Goal: Transaction & Acquisition: Book appointment/travel/reservation

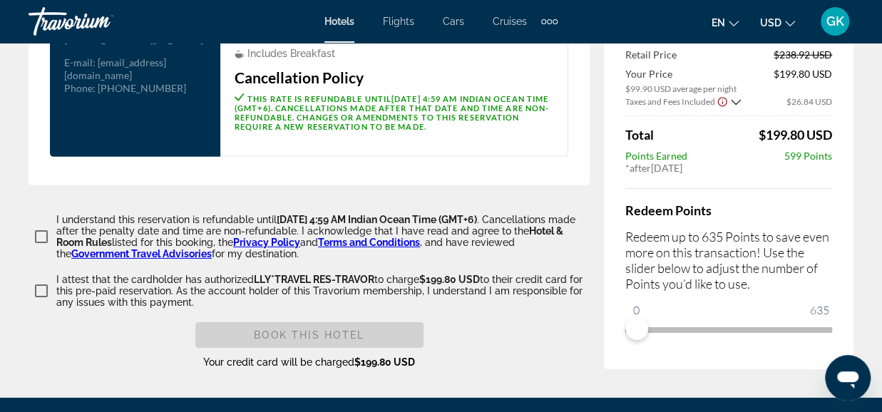
scroll to position [2165, 0]
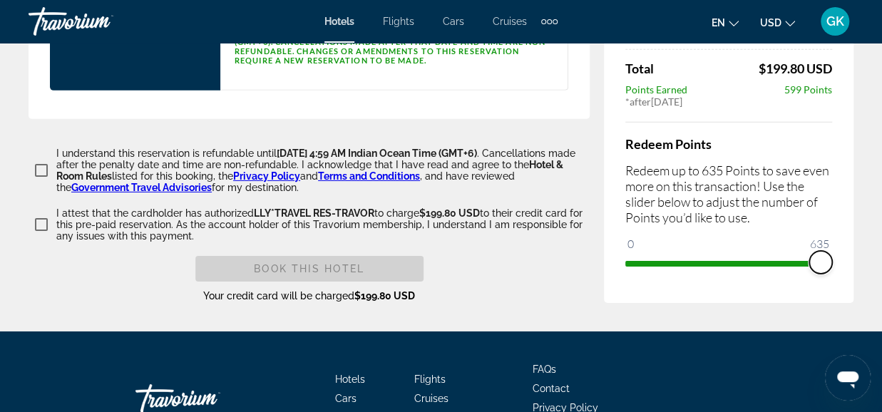
drag, startPoint x: 636, startPoint y: 276, endPoint x: 840, endPoint y: 270, distance: 203.2
click at [840, 270] on div "Price Summary Natali Hotel Oct 25, 2025 - Oct 27, 2025 - 2 Night Nights 4 Adult…" at bounding box center [728, 55] width 249 height 496
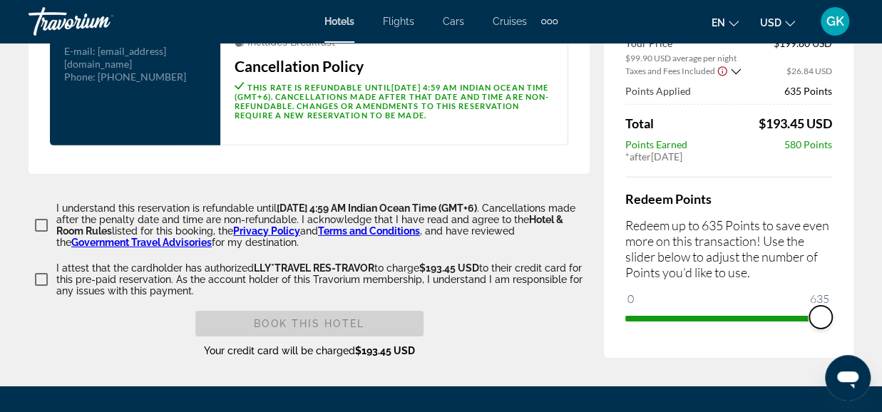
scroll to position [2113, 0]
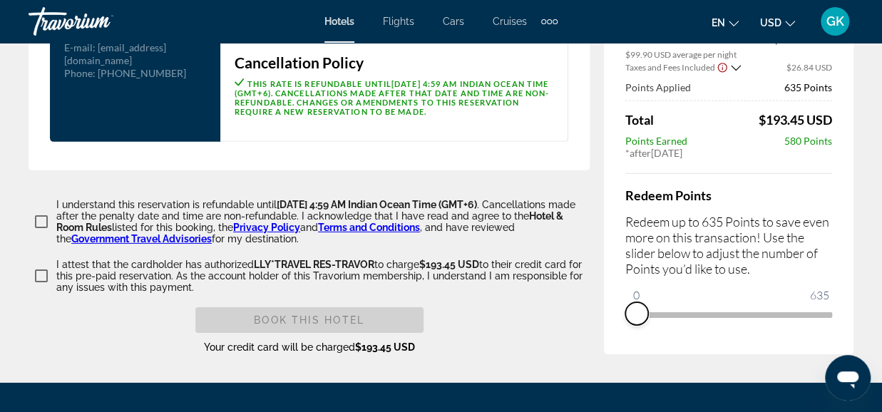
drag, startPoint x: 815, startPoint y: 324, endPoint x: 573, endPoint y: 346, distance: 243.3
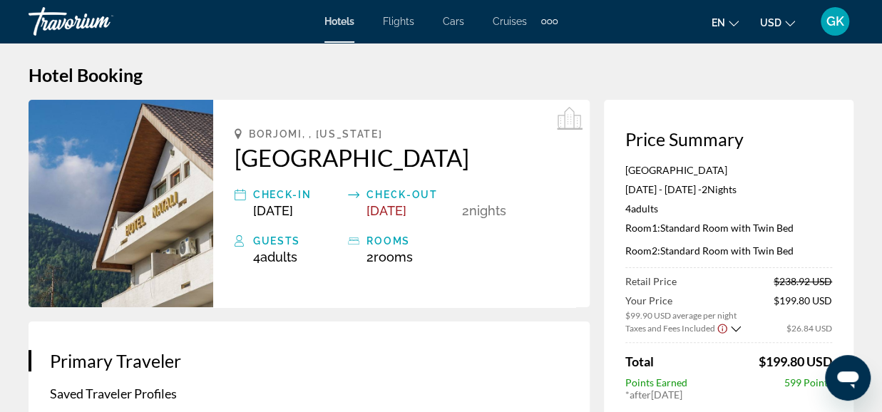
scroll to position [0, 0]
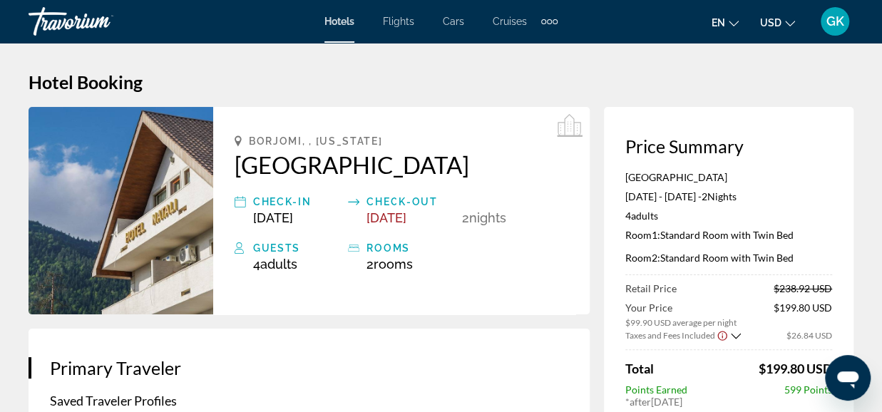
click at [554, 19] on div "Extra navigation items" at bounding box center [554, 21] width 5 height 5
click at [530, 43] on span "Activities" at bounding box center [525, 47] width 41 height 11
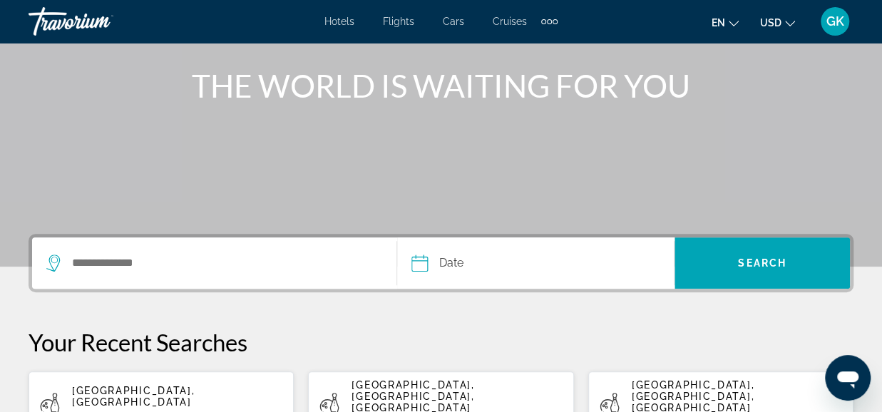
scroll to position [190, 0]
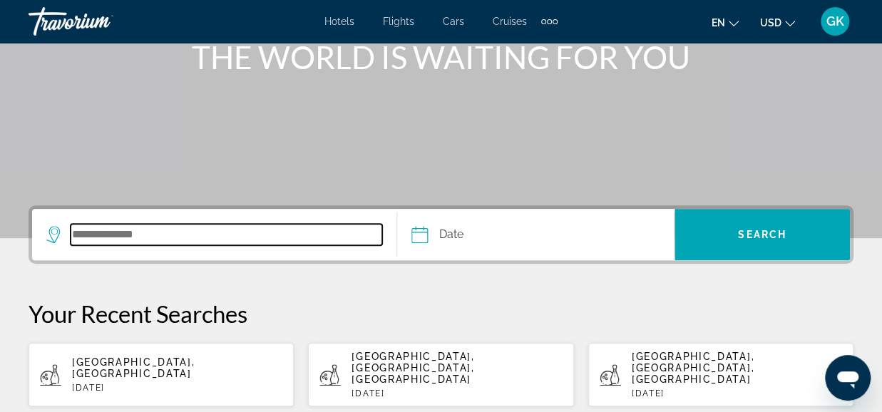
click at [78, 236] on input "Search destination" at bounding box center [226, 234] width 311 height 21
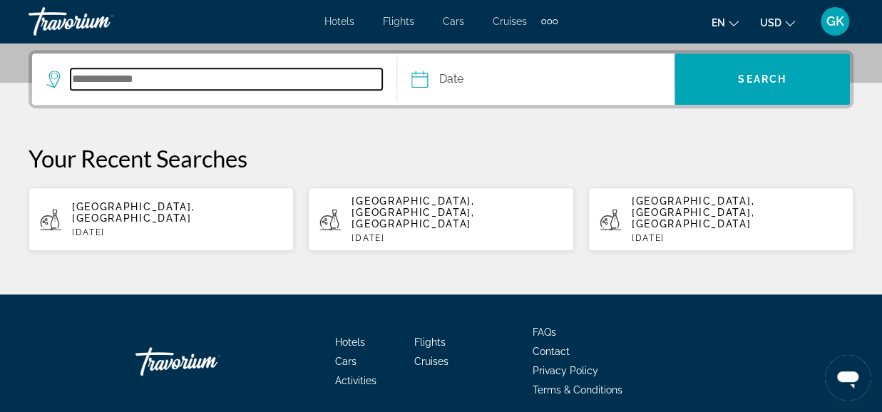
scroll to position [348, 0]
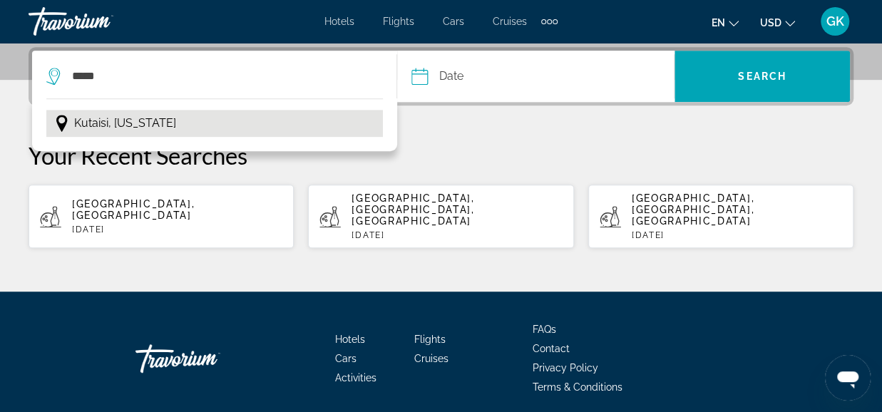
click at [119, 125] on span "Kutaisi, Georgia" at bounding box center [125, 123] width 102 height 20
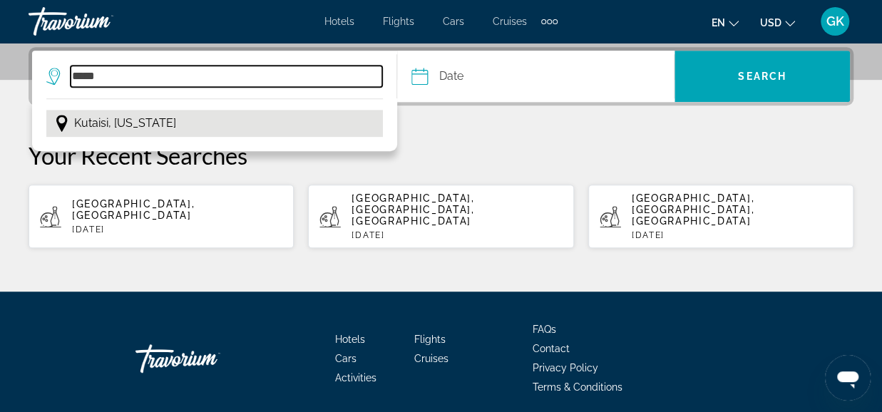
type input "**********"
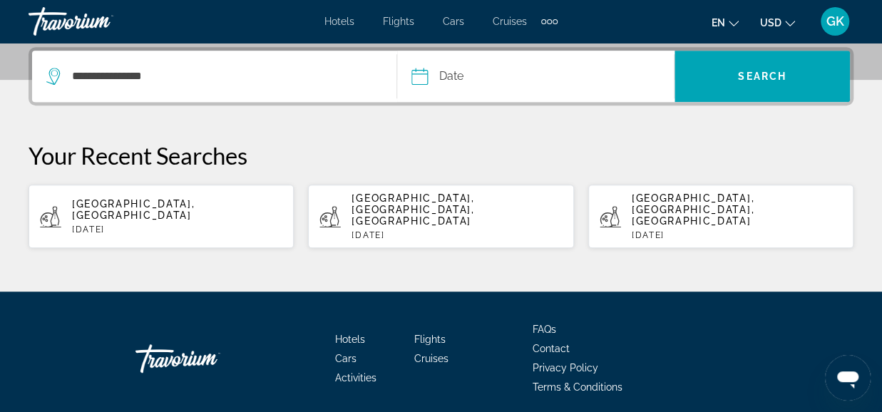
click at [464, 75] on input "Date" at bounding box center [476, 79] width 137 height 56
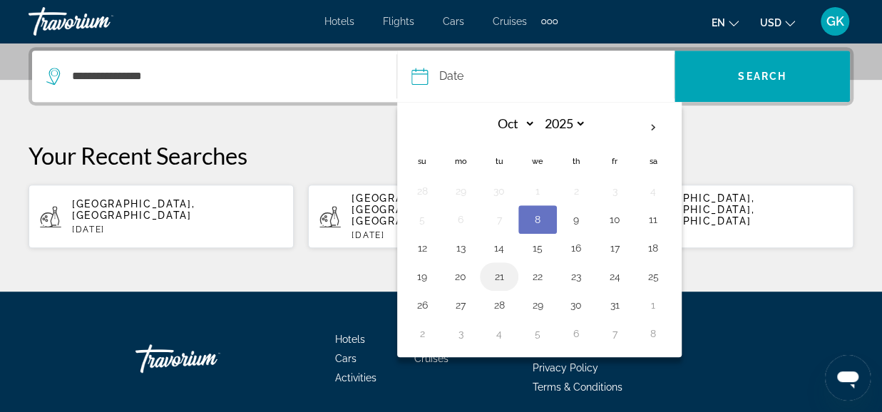
click at [501, 276] on button "21" at bounding box center [498, 277] width 23 height 20
type input "**********"
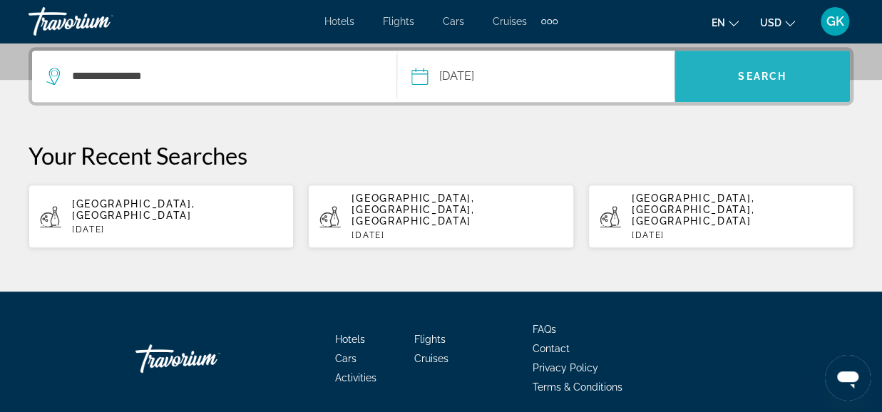
click at [769, 66] on span "Search" at bounding box center [761, 76] width 175 height 34
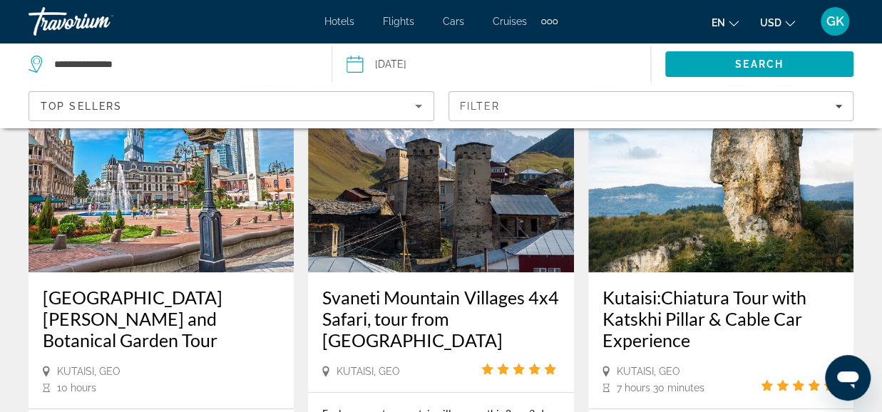
scroll to position [76, 0]
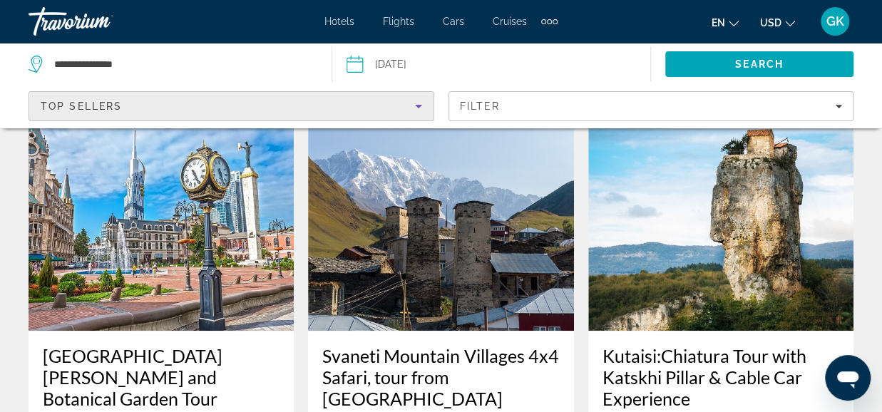
click at [421, 108] on icon "Sort by" at bounding box center [418, 106] width 17 height 17
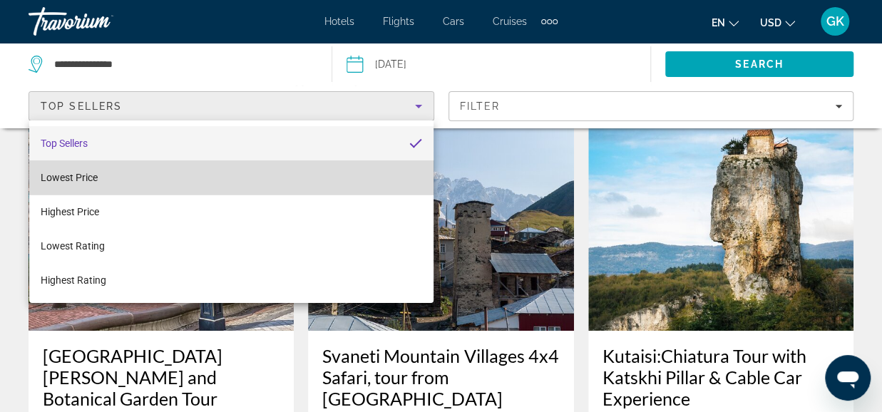
click at [388, 175] on mat-option "Lowest Price" at bounding box center [231, 177] width 404 height 34
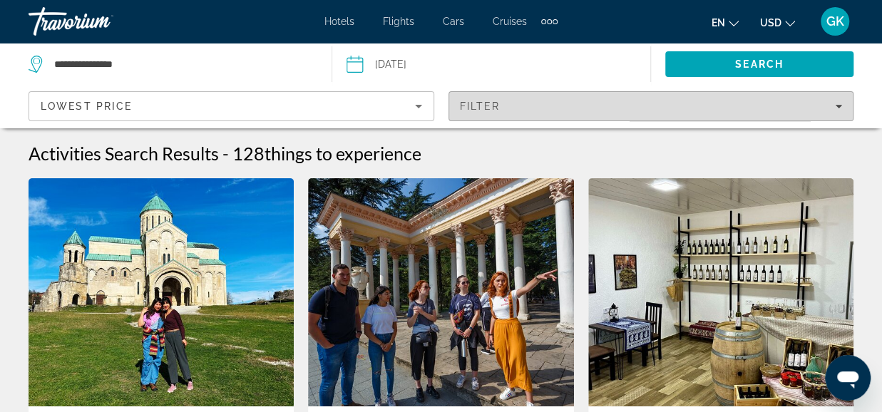
click at [828, 110] on div "Filter" at bounding box center [651, 105] width 383 height 11
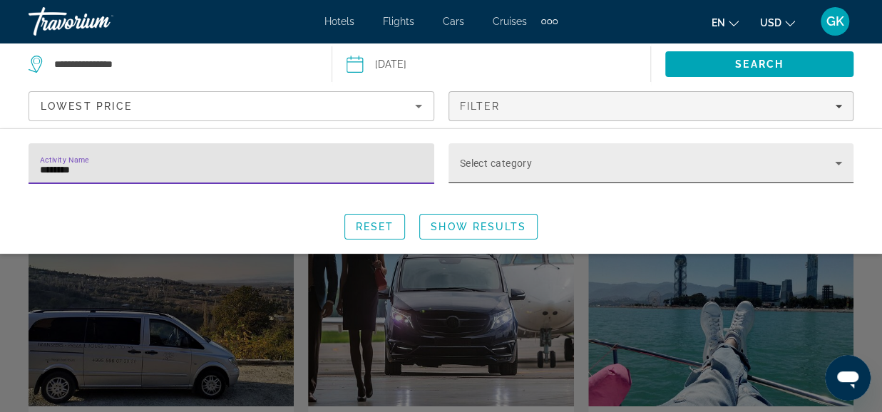
type input "********"
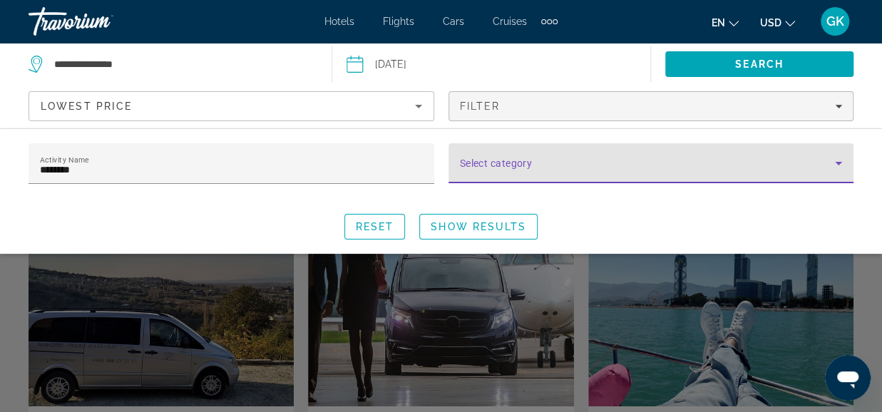
click at [832, 165] on icon "Search widget" at bounding box center [838, 163] width 17 height 17
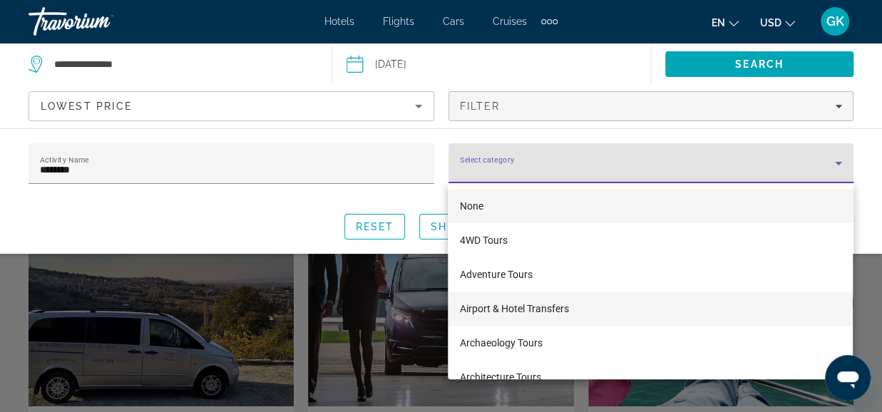
click at [755, 309] on mat-option "Airport & Hotel Transfers" at bounding box center [650, 309] width 405 height 34
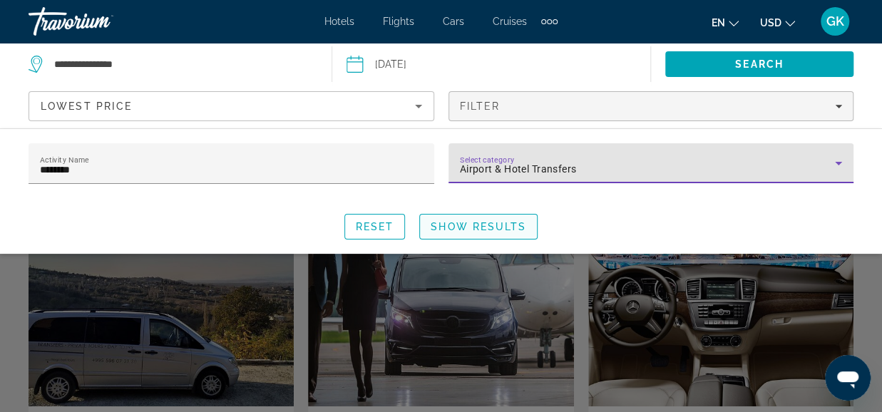
click at [484, 230] on span "Show Results" at bounding box center [478, 226] width 96 height 11
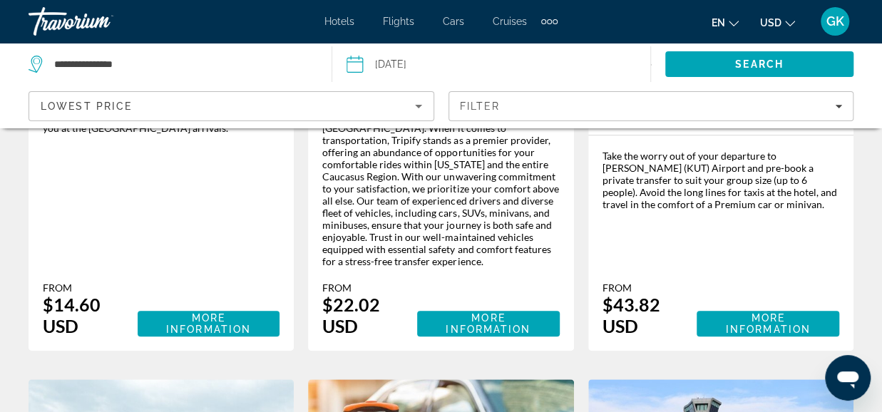
scroll to position [410, 0]
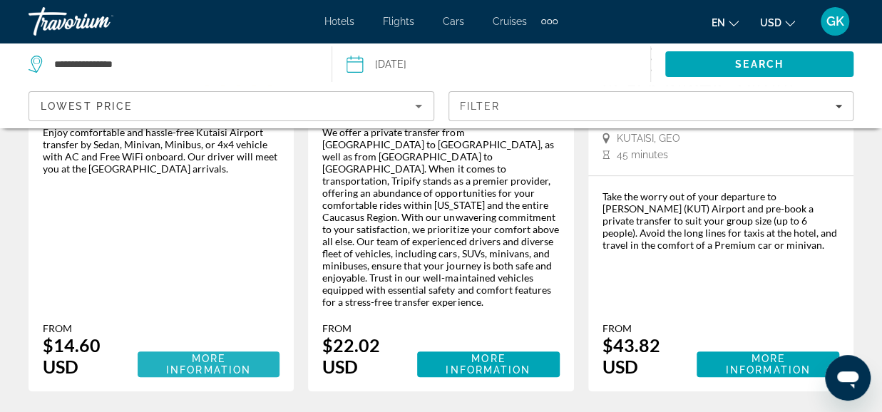
click at [205, 353] on span "More Information" at bounding box center [208, 364] width 85 height 23
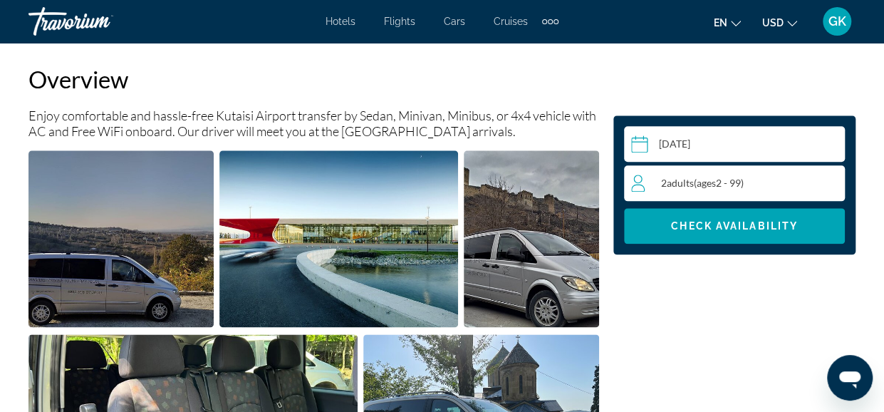
scroll to position [730, 0]
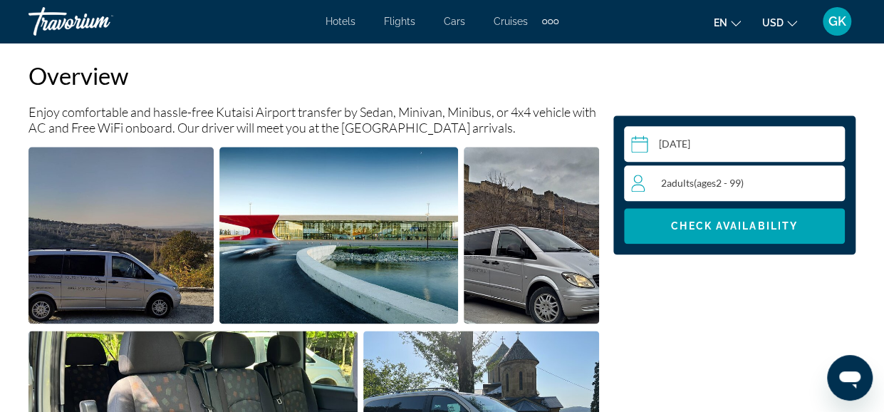
click at [683, 185] on span "Adults" at bounding box center [680, 183] width 27 height 12
click at [827, 182] on icon "Increment adults" at bounding box center [831, 182] width 13 height 17
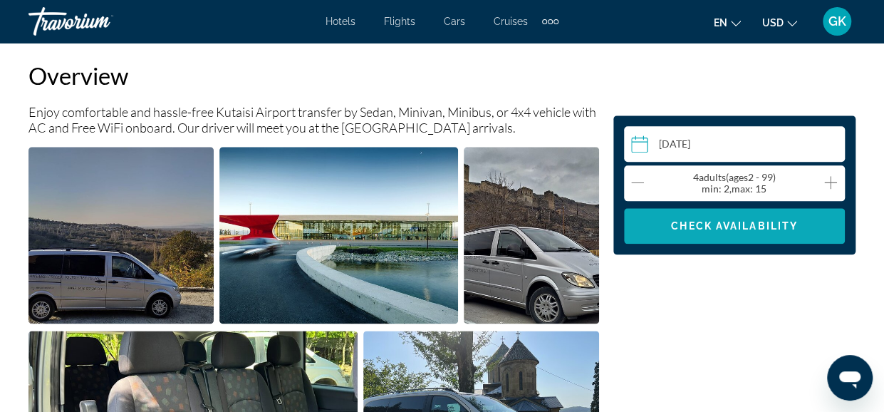
click at [736, 234] on span "Main content" at bounding box center [734, 226] width 221 height 34
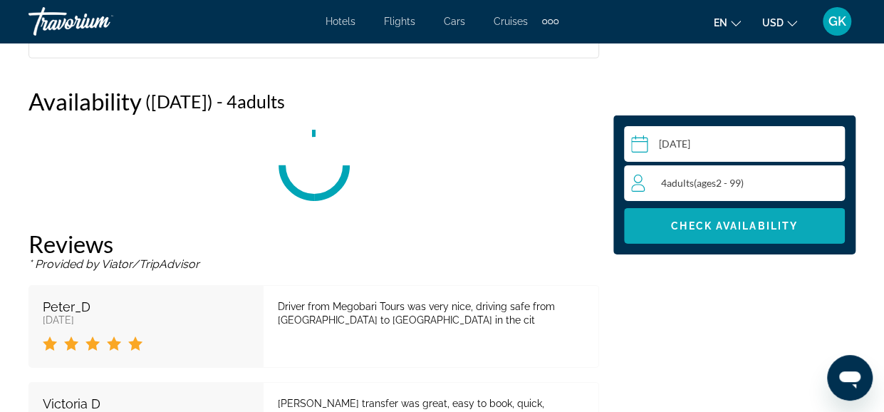
scroll to position [2201, 0]
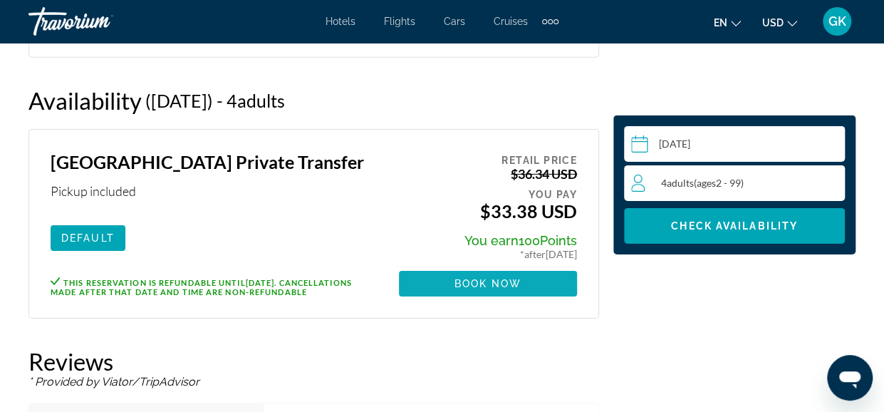
click at [493, 286] on span "Book now" at bounding box center [489, 283] width 68 height 11
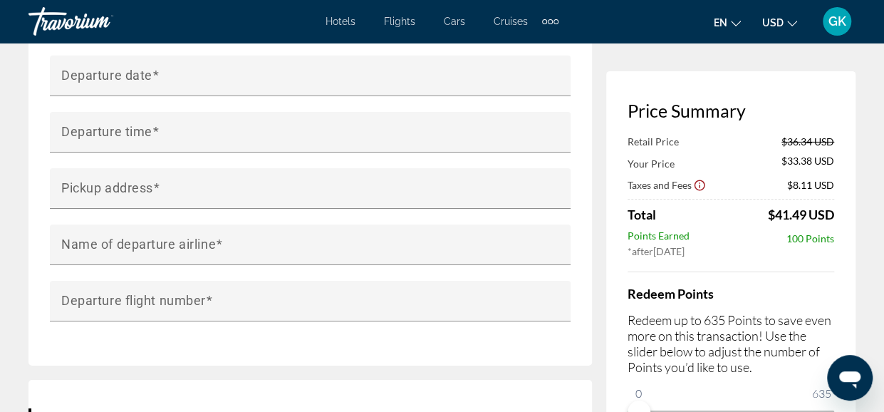
scroll to position [2165, 0]
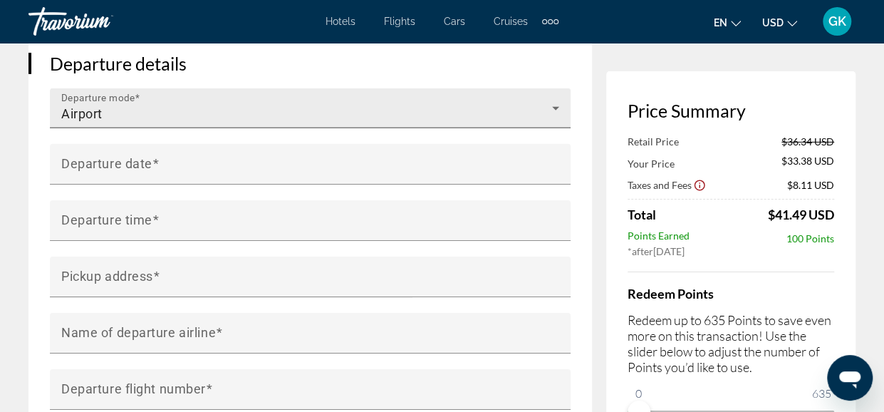
click at [554, 107] on icon "Main content" at bounding box center [555, 109] width 7 height 4
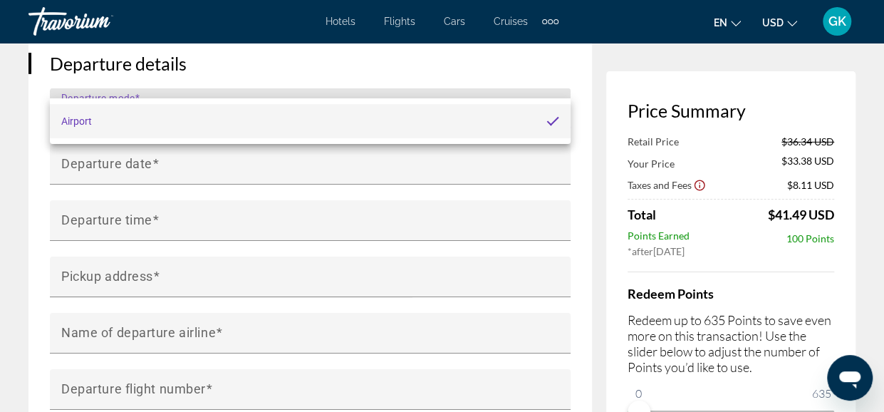
click at [554, 78] on div at bounding box center [442, 206] width 884 height 412
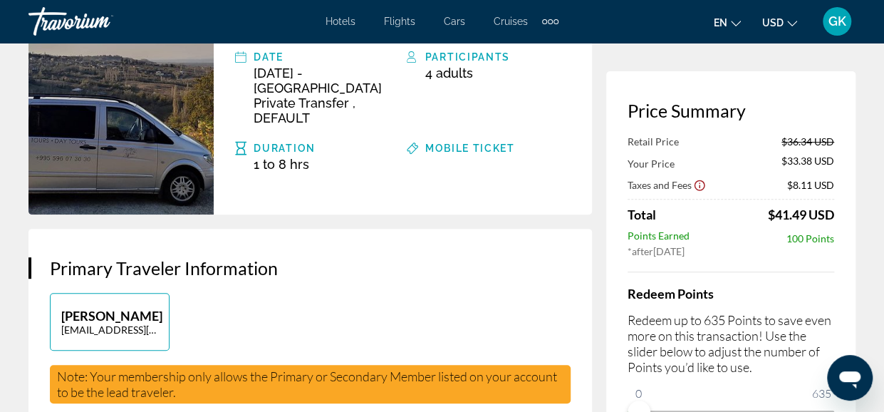
scroll to position [167, 0]
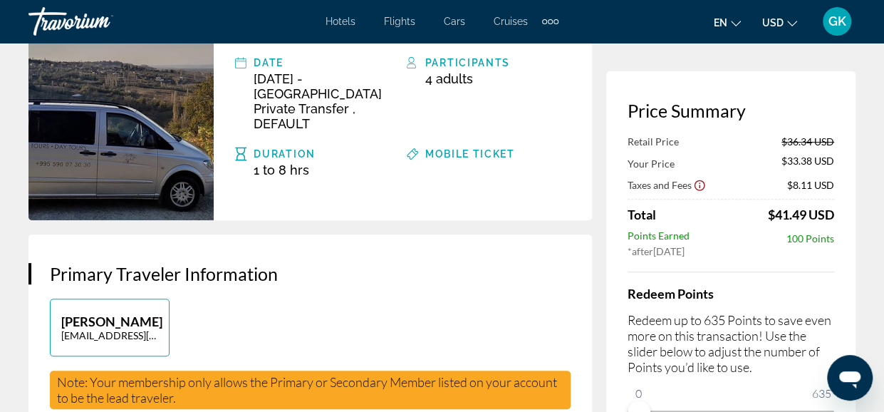
click at [67, 132] on img "Main content" at bounding box center [121, 79] width 185 height 281
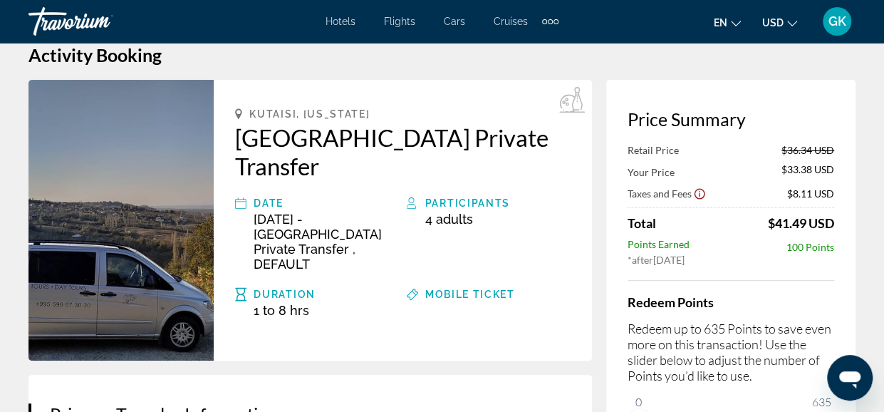
scroll to position [0, 0]
